Goal: Transaction & Acquisition: Book appointment/travel/reservation

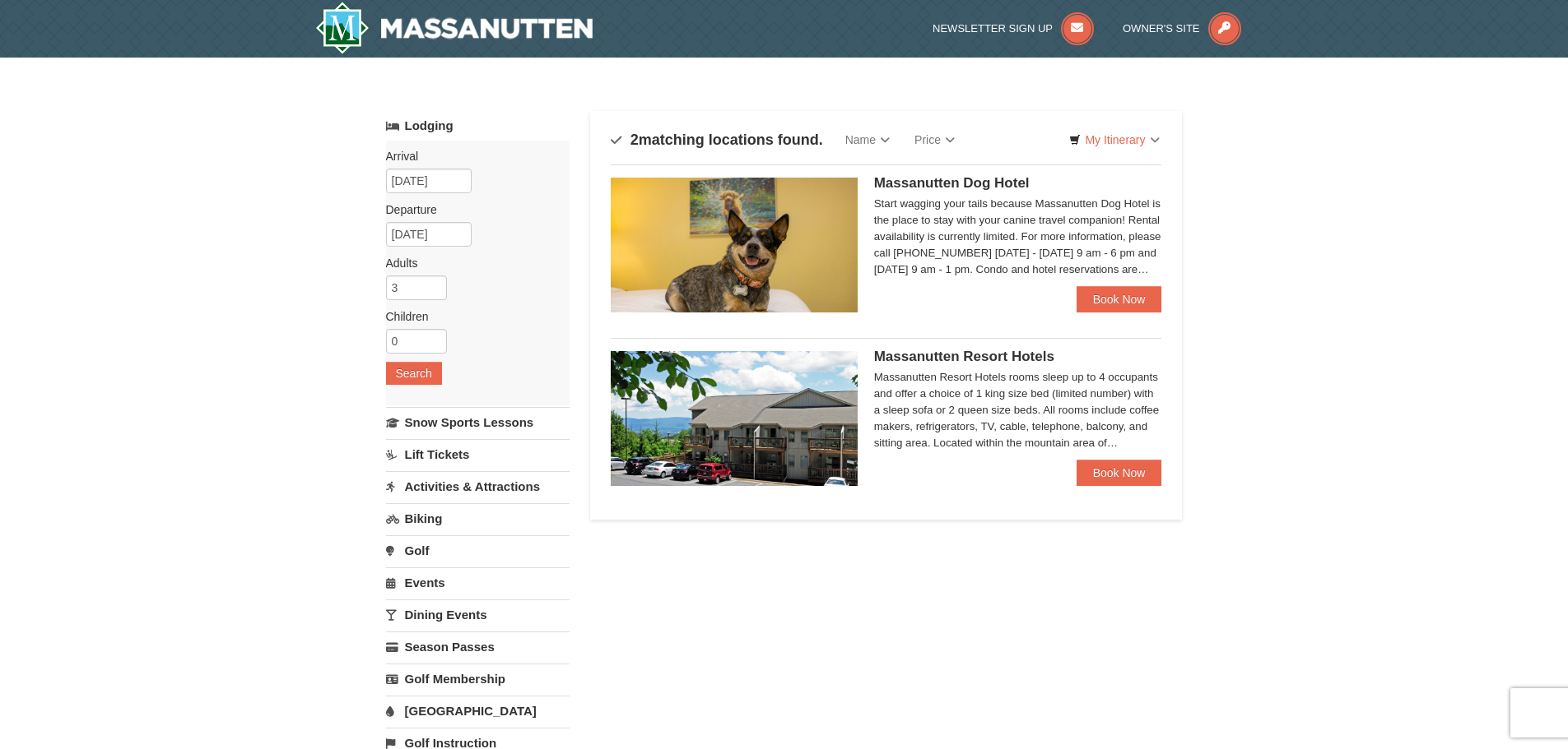
click at [689, 137] on h4 "2 matching locations found." at bounding box center [716, 139] width 212 height 17
click at [615, 137] on h4 "2 matching locations found." at bounding box center [716, 139] width 212 height 17
click at [726, 424] on img at bounding box center [734, 418] width 247 height 135
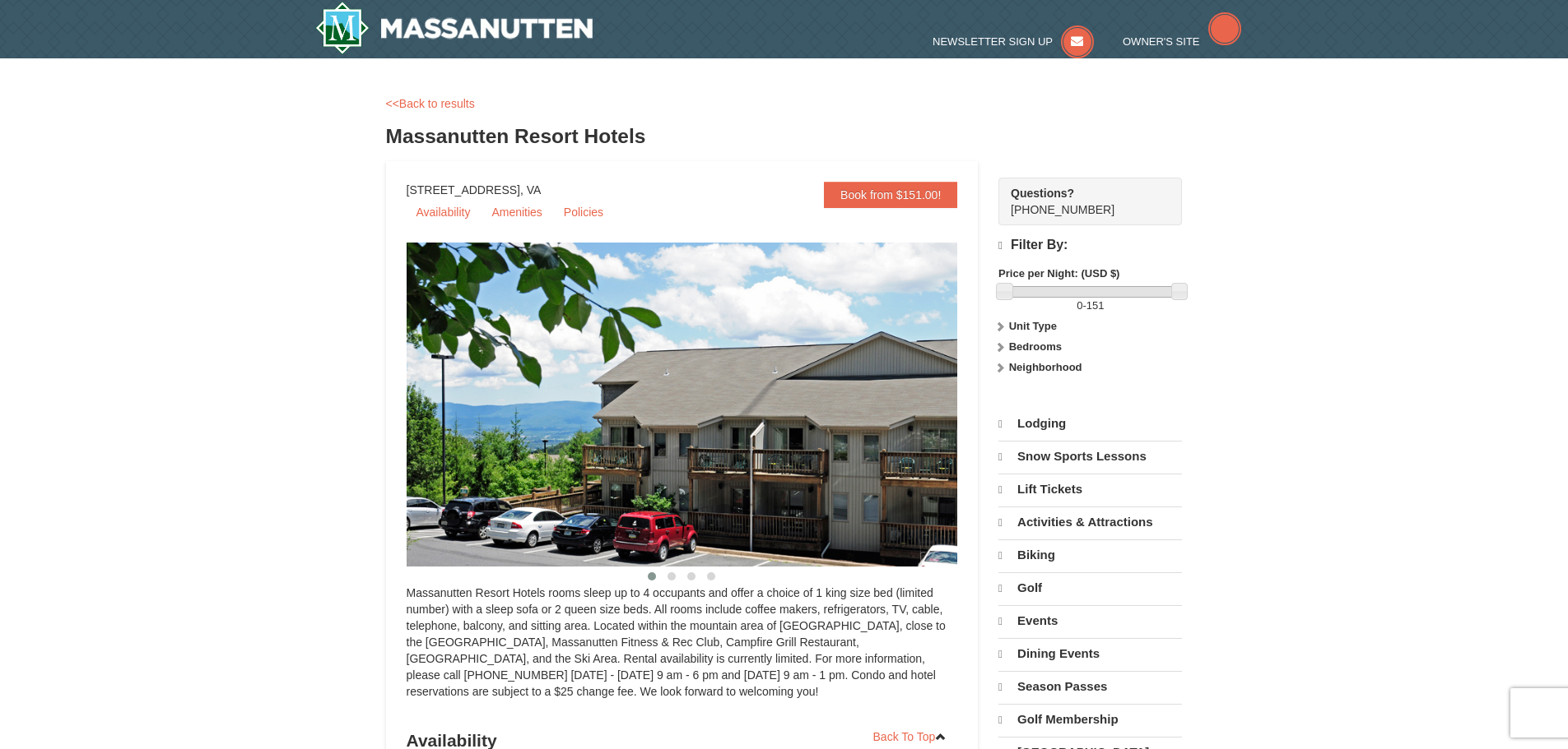
select select "10"
